Goal: Transaction & Acquisition: Purchase product/service

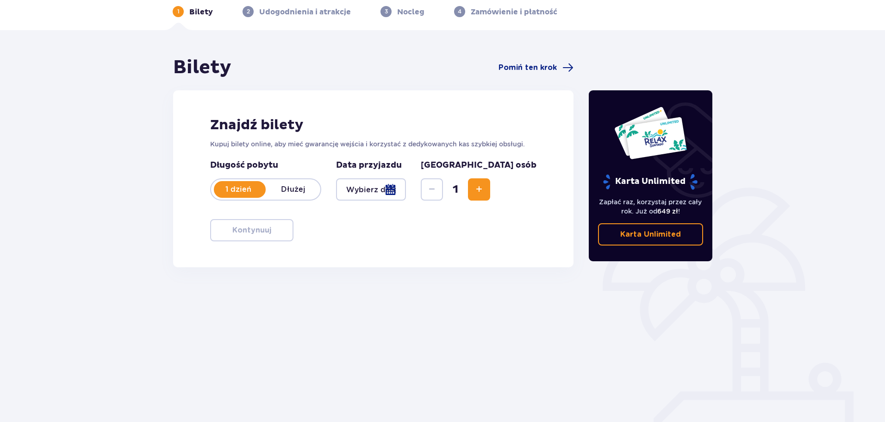
scroll to position [50, 0]
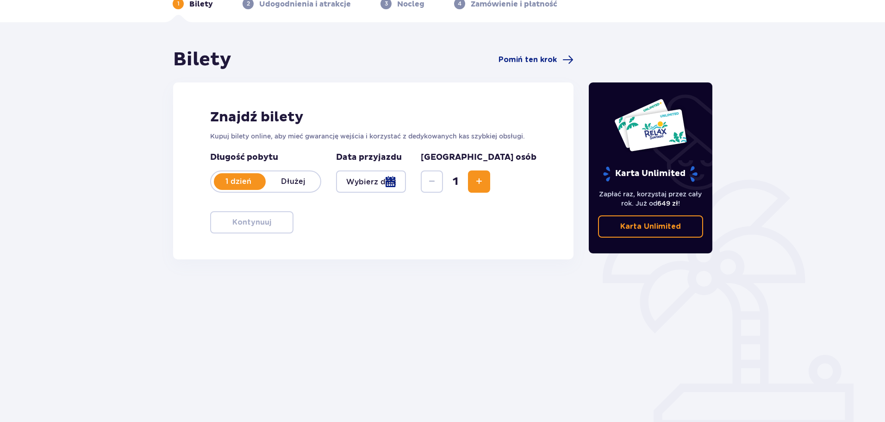
click at [406, 177] on div at bounding box center [371, 181] width 70 height 22
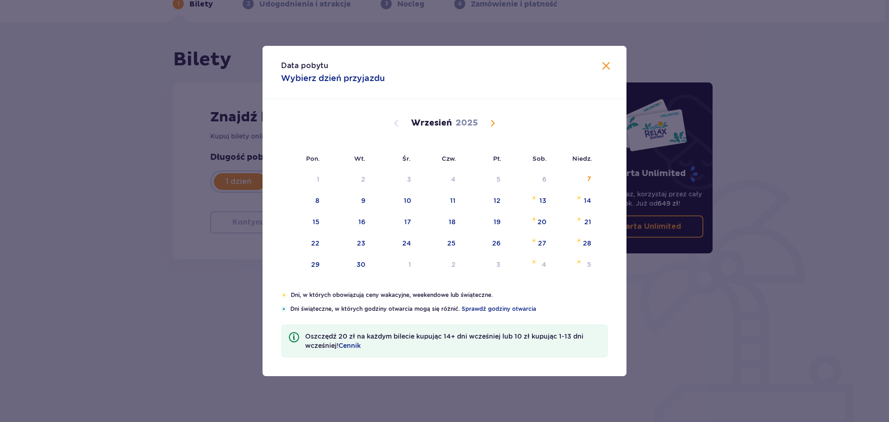
click at [498, 126] on span "Calendar" at bounding box center [492, 123] width 11 height 11
click at [409, 179] on div "1" at bounding box center [409, 178] width 3 height 9
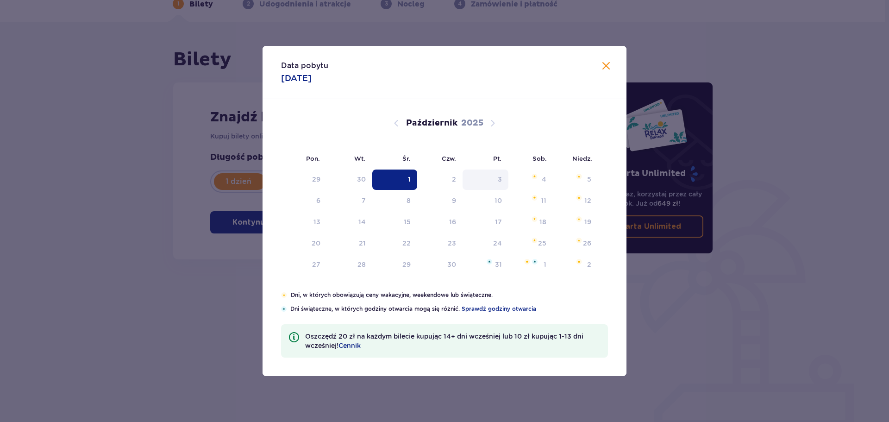
type input "[DATE]"
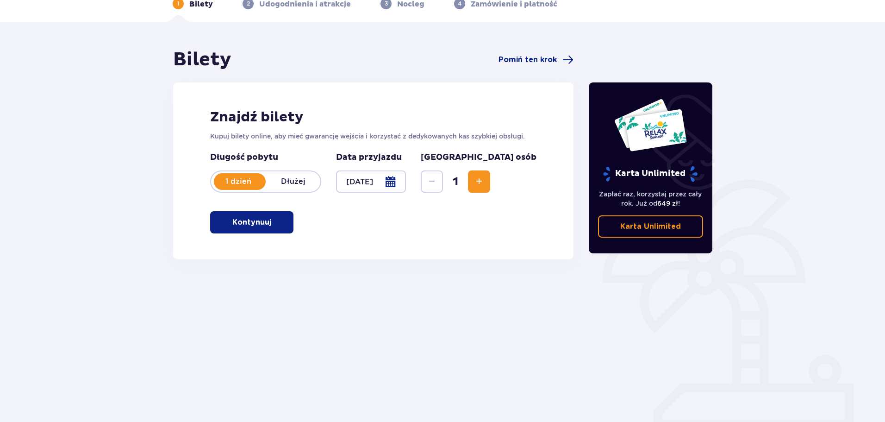
click at [273, 218] on span "button" at bounding box center [273, 222] width 11 height 11
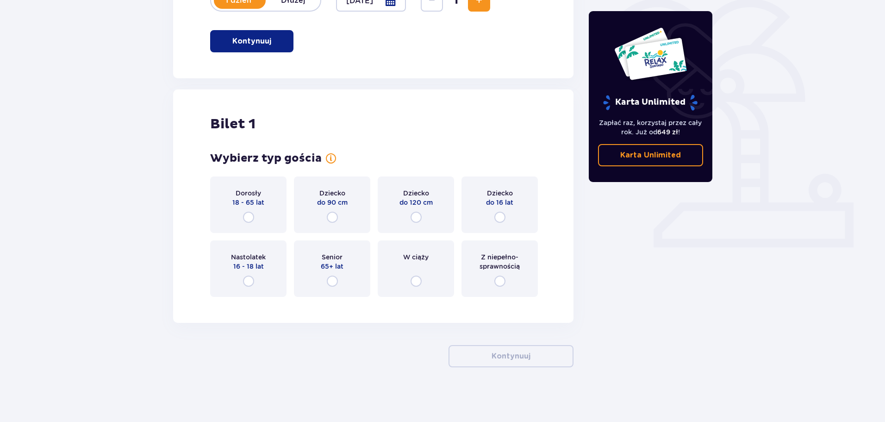
scroll to position [232, 0]
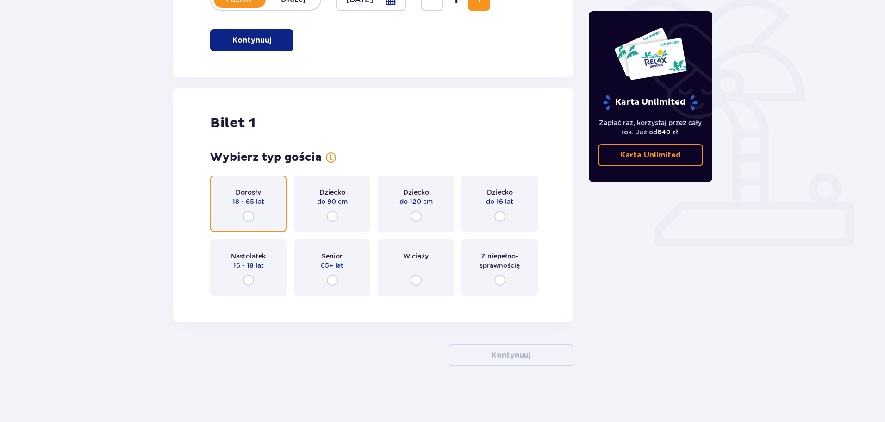
click at [247, 211] on input "radio" at bounding box center [248, 216] width 11 height 11
radio input "true"
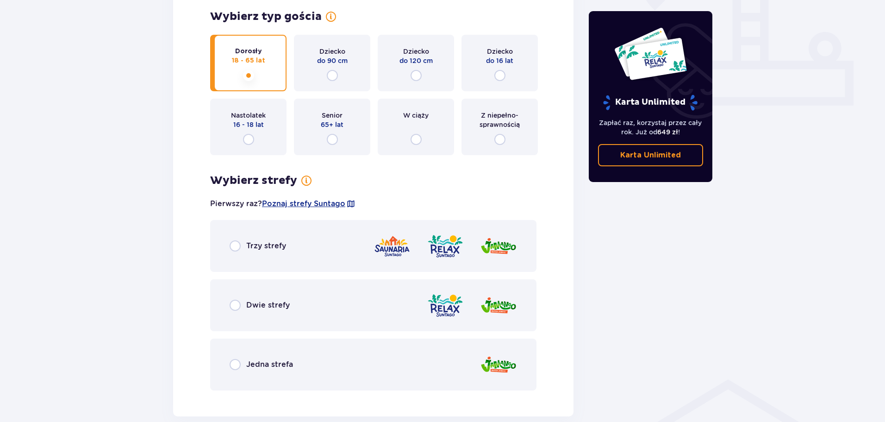
scroll to position [374, 0]
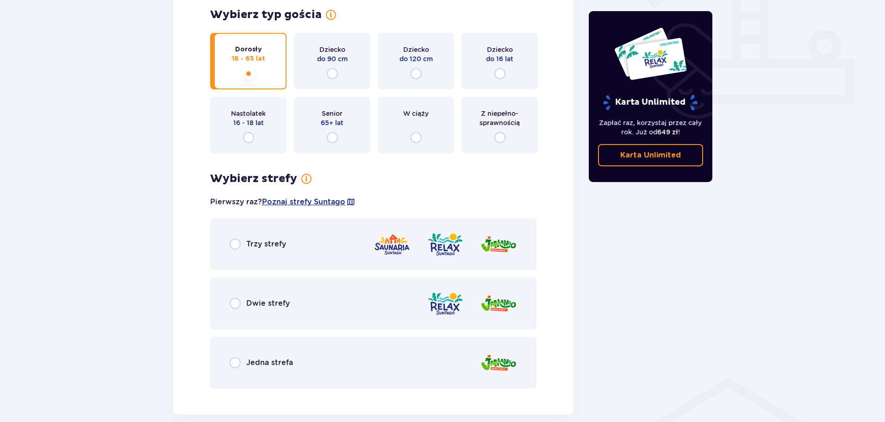
click at [426, 362] on div "Jedna strefa" at bounding box center [373, 362] width 326 height 52
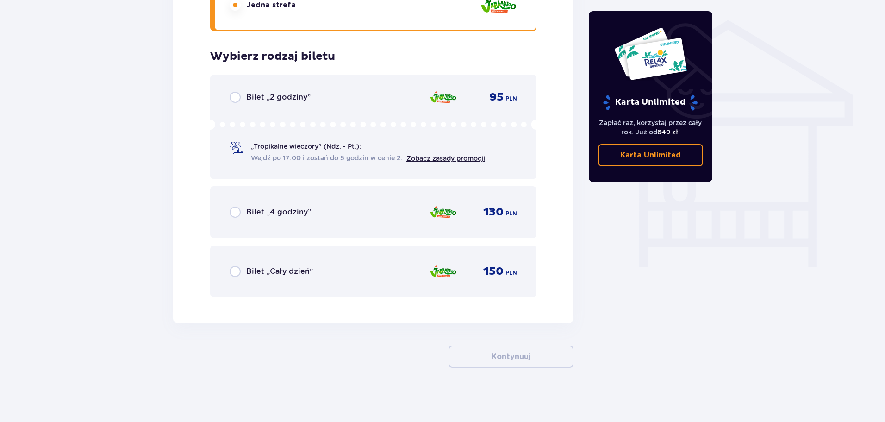
scroll to position [733, 0]
click at [255, 265] on p "Bilet „Cały dzień”" at bounding box center [279, 270] width 67 height 10
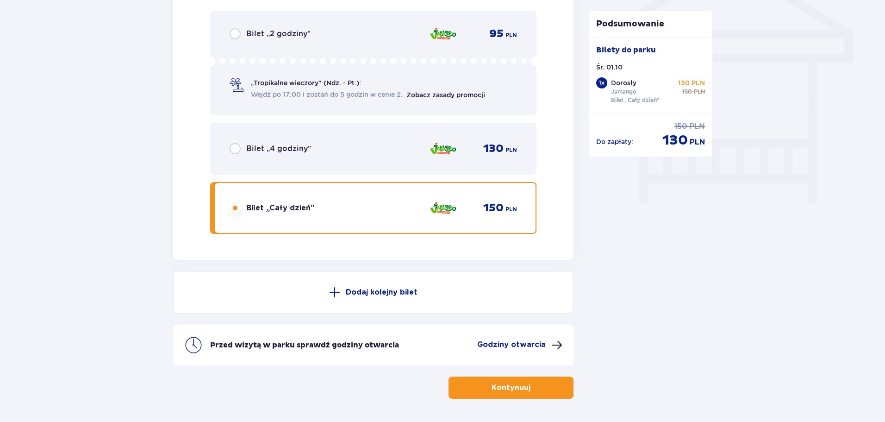
scroll to position [689, 0]
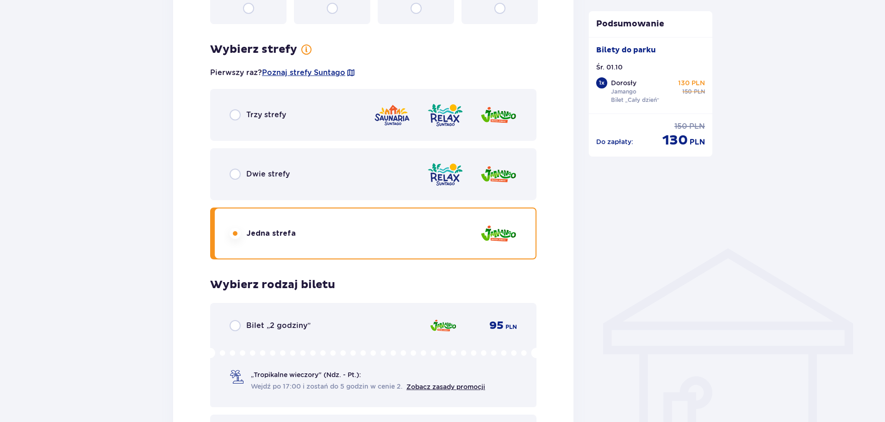
click at [432, 176] on img at bounding box center [445, 174] width 37 height 26
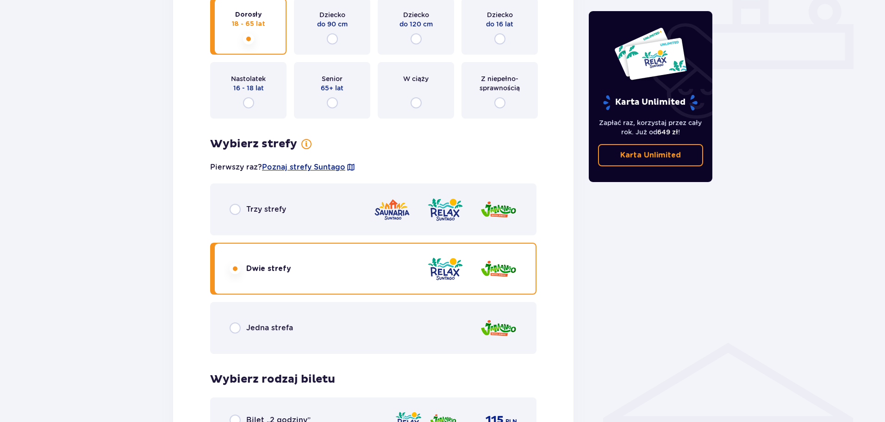
click at [352, 201] on div "Trzy strefy" at bounding box center [373, 209] width 326 height 52
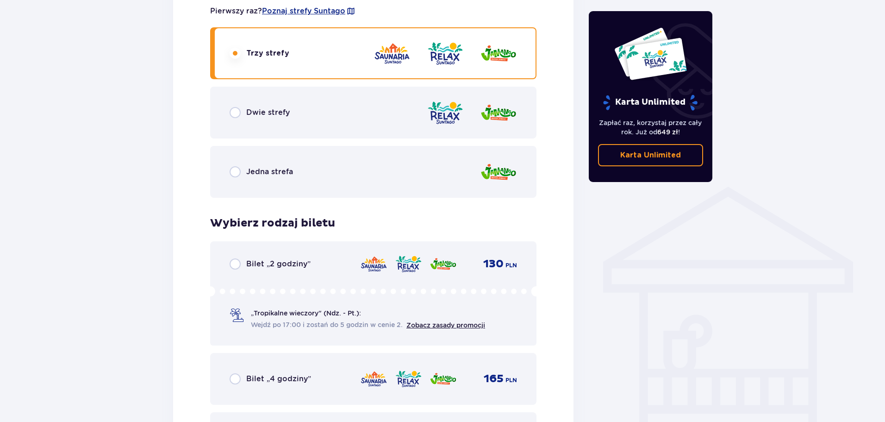
scroll to position [548, 0]
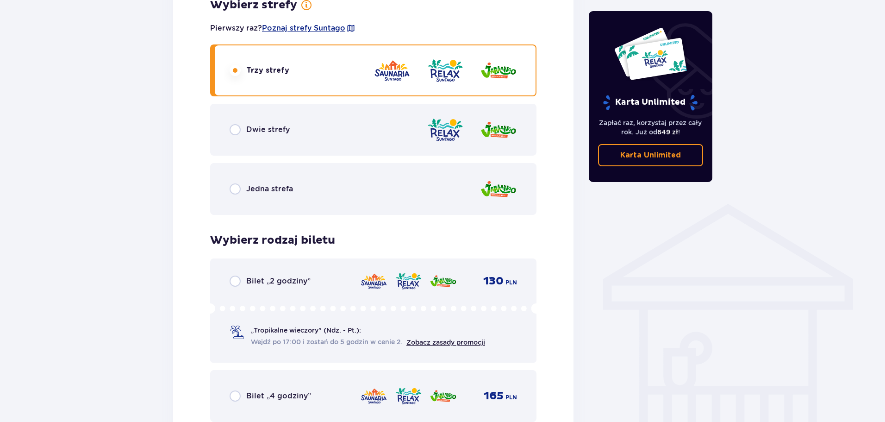
click at [473, 131] on div at bounding box center [472, 130] width 90 height 26
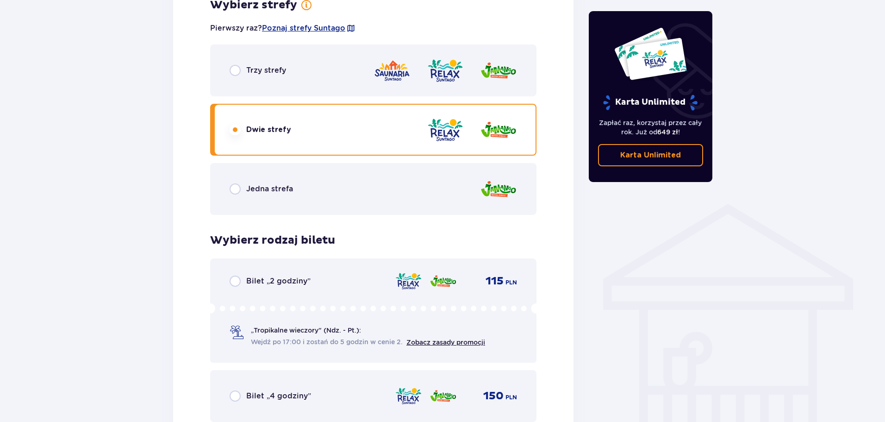
click at [405, 67] on img at bounding box center [391, 70] width 37 height 26
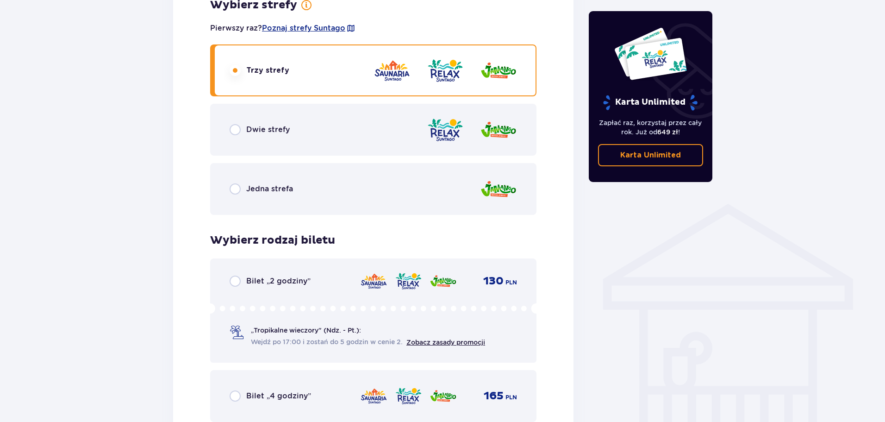
click at [456, 159] on div "Trzy strefy Dwie strefy Jedna strefa" at bounding box center [373, 129] width 326 height 170
click at [466, 172] on div "Jedna strefa" at bounding box center [373, 189] width 326 height 52
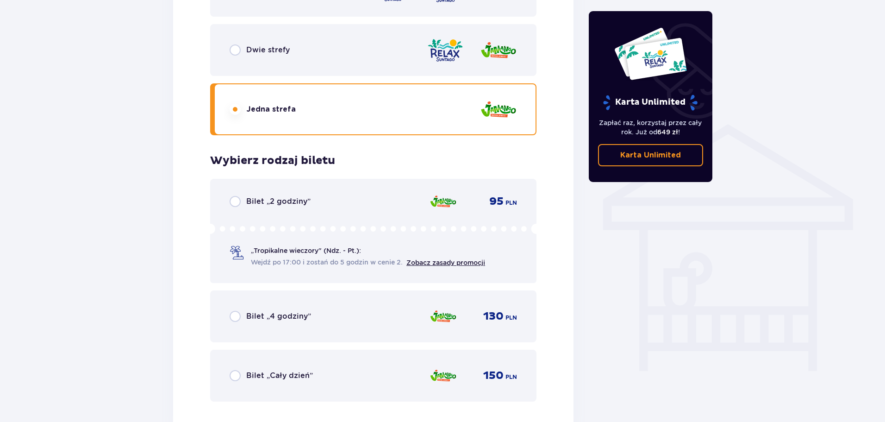
scroll to position [733, 0]
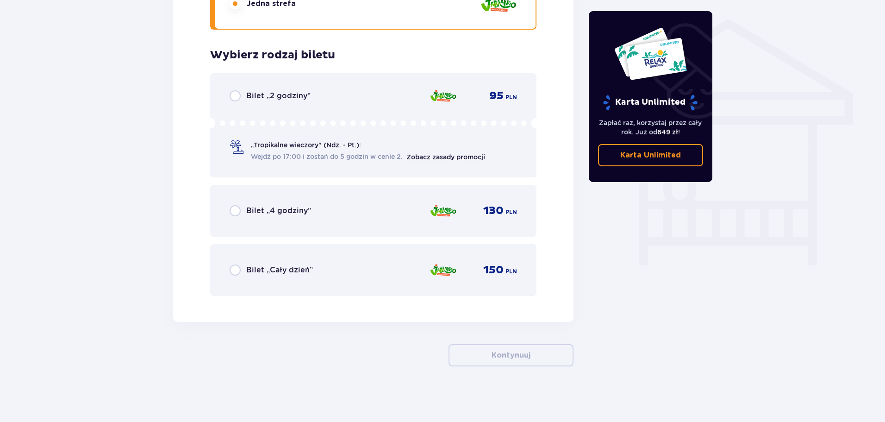
click at [466, 252] on div "Bilet „Cały dzień” 150 PLN" at bounding box center [373, 270] width 326 height 52
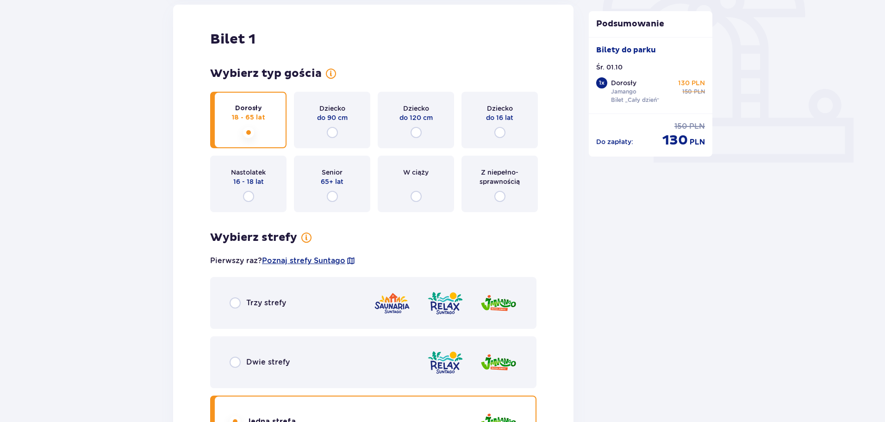
scroll to position [417, 0]
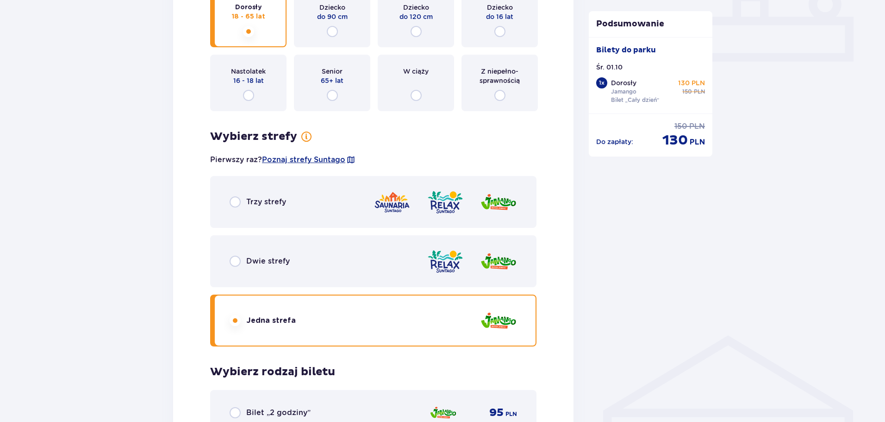
click at [447, 209] on img at bounding box center [445, 202] width 37 height 26
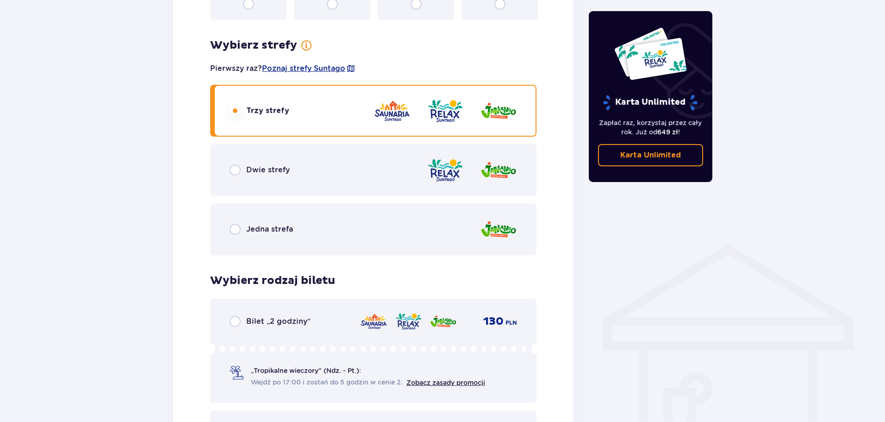
scroll to position [509, 0]
click at [417, 233] on div "Jedna strefa" at bounding box center [373, 228] width 326 height 52
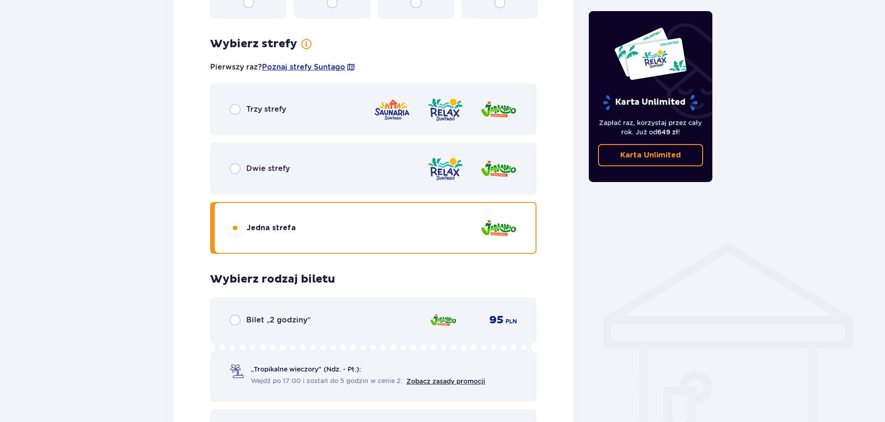
click at [406, 167] on div "Dwie strefy" at bounding box center [373, 169] width 326 height 52
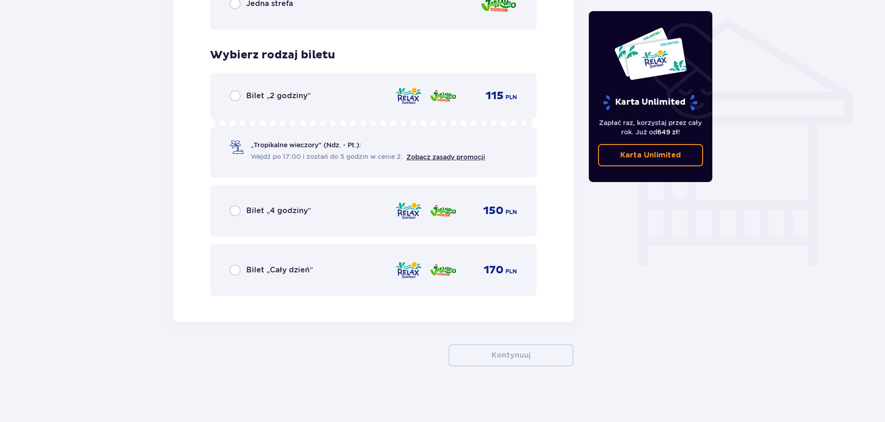
click at [263, 262] on div "Bilet „Cały dzień” 170 PLN" at bounding box center [373, 269] width 287 height 19
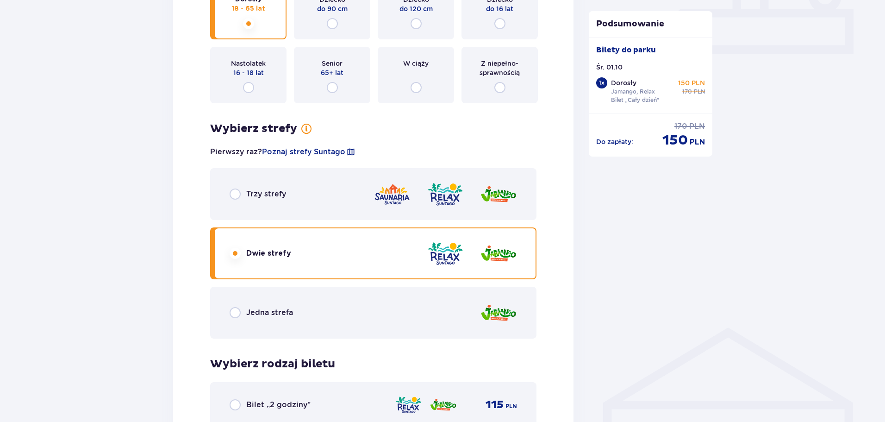
scroll to position [411, 0]
